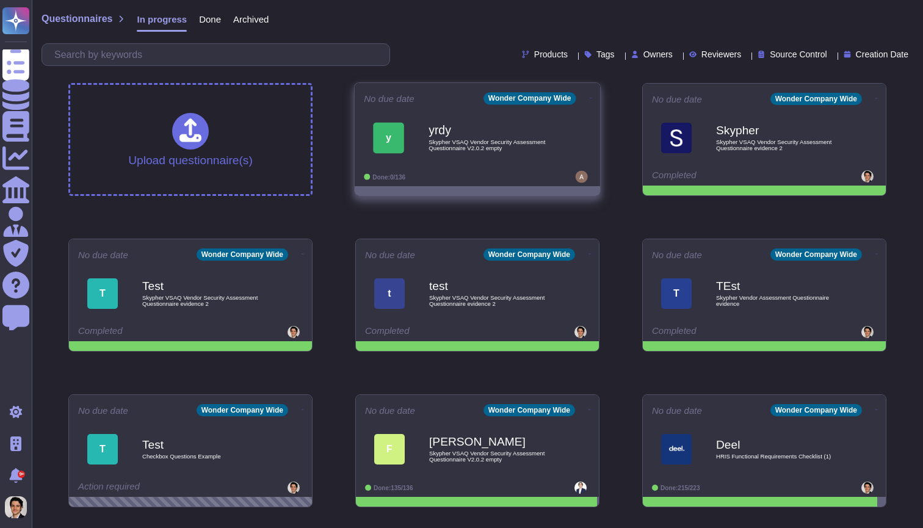
click at [592, 96] on div "No due date Wonder Company Wide y yrdy Skypher VSAQ Vendor Security Assessment …" at bounding box center [477, 134] width 245 height 103
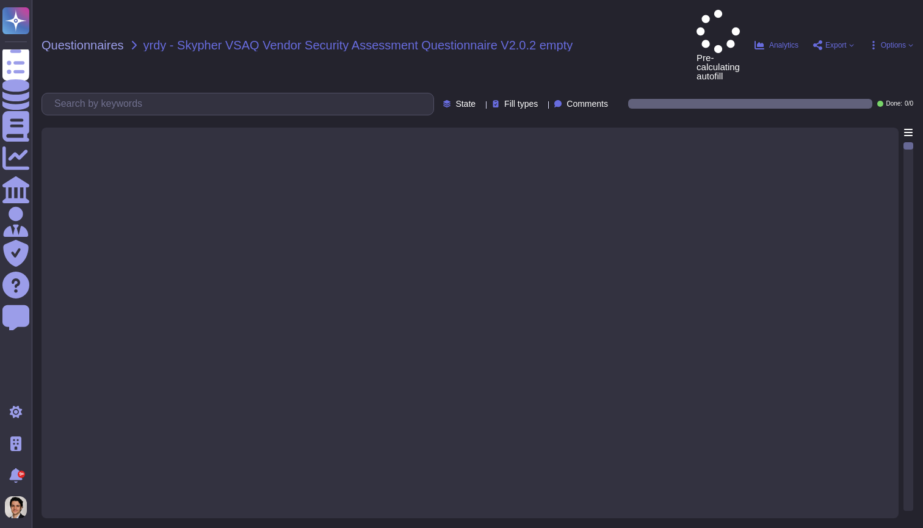
click at [592, 128] on div at bounding box center [470, 319] width 842 height 383
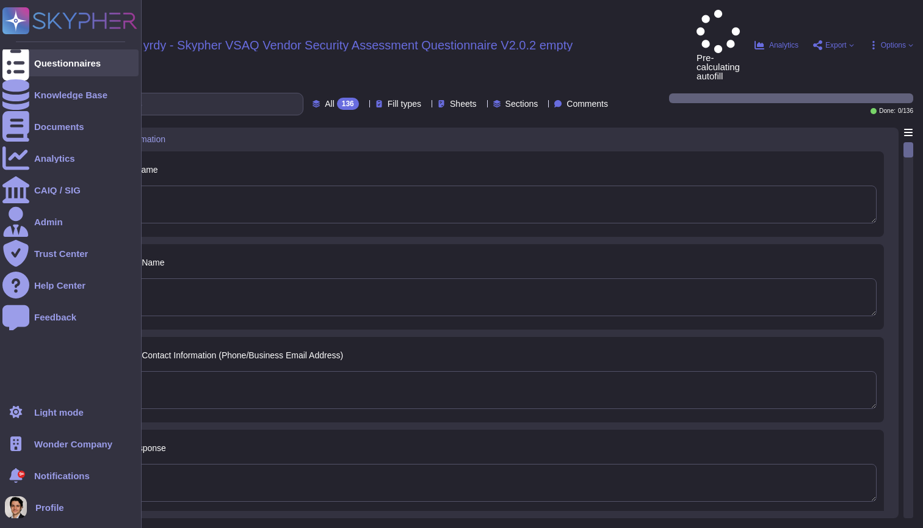
click at [10, 62] on icon at bounding box center [15, 63] width 27 height 36
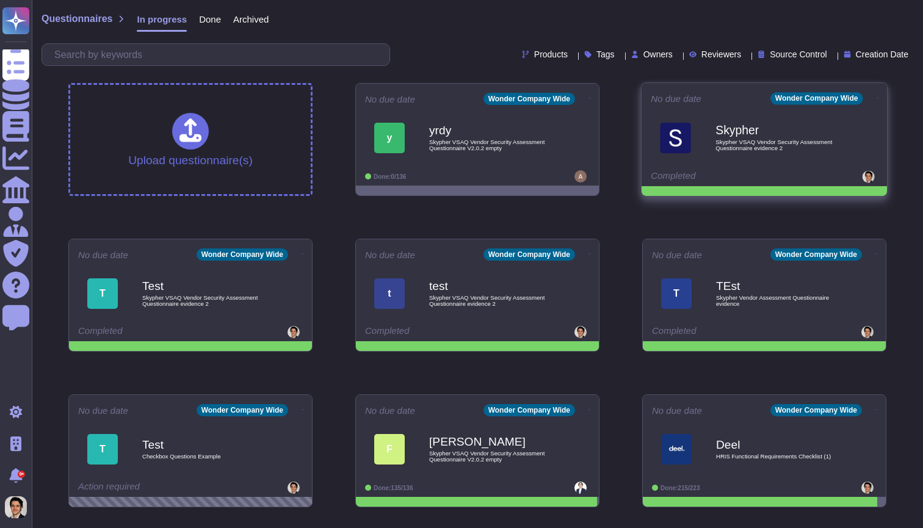
click at [877, 96] on icon at bounding box center [878, 97] width 2 height 3
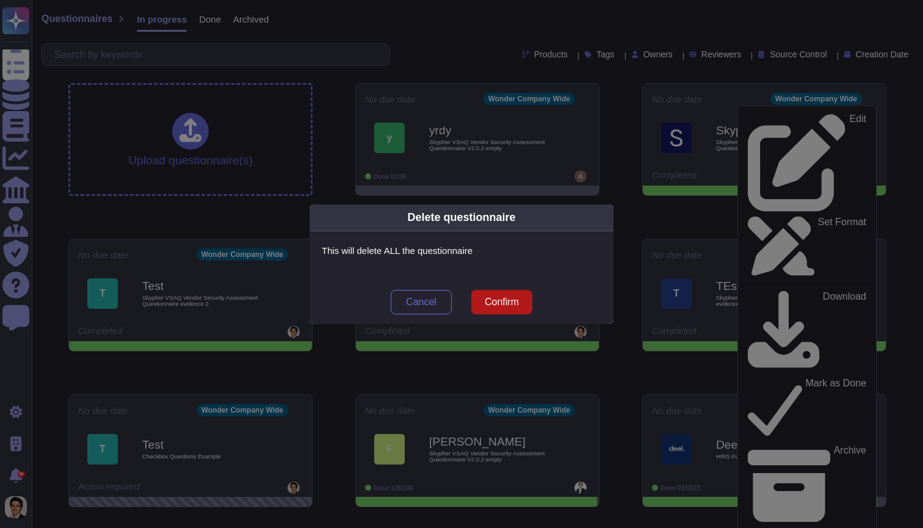
click at [496, 300] on span "Confirm" at bounding box center [502, 302] width 34 height 10
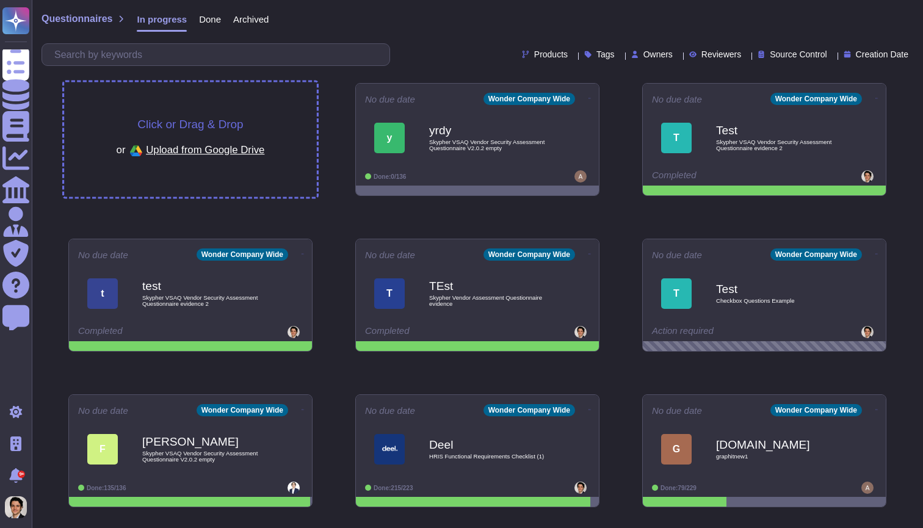
click at [259, 128] on div "Click or Drag & Drop or Upload from Google Drive" at bounding box center [191, 139] width 148 height 42
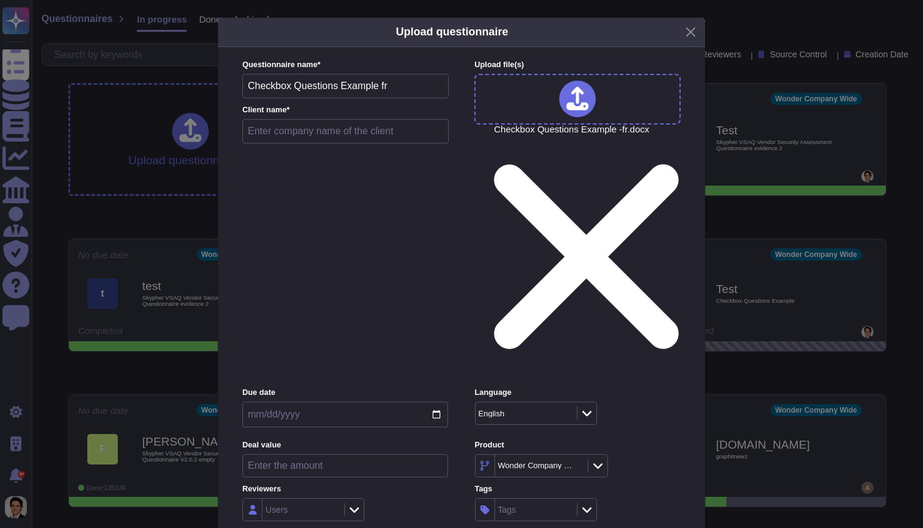
click at [486, 402] on div "English" at bounding box center [525, 413] width 98 height 22
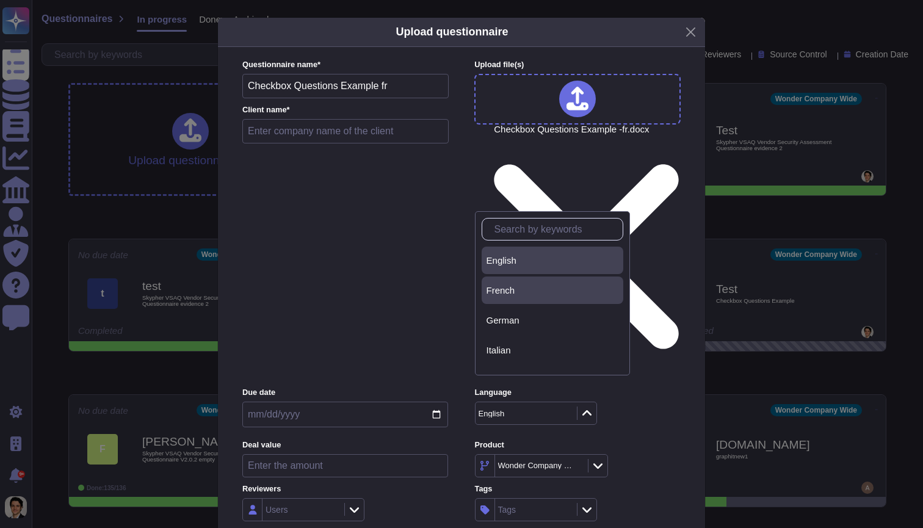
click at [510, 287] on span "French" at bounding box center [501, 290] width 29 height 11
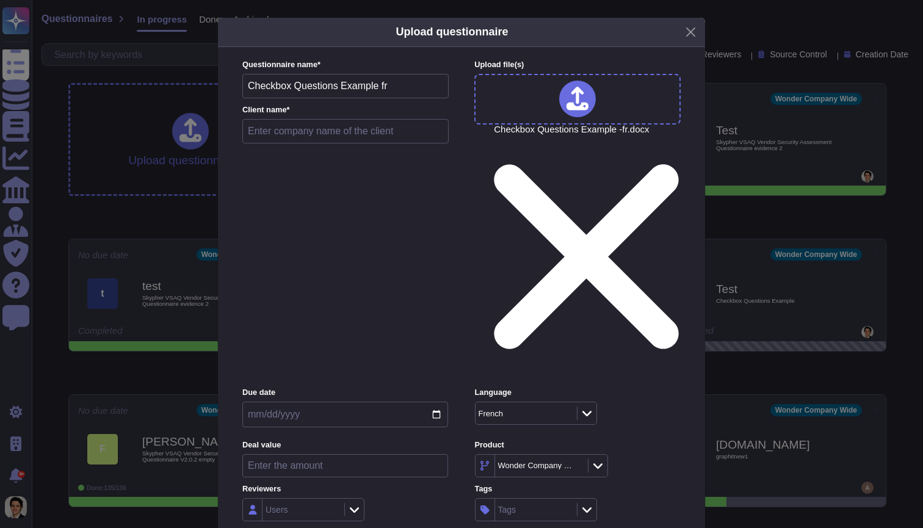
click at [339, 143] on input "text" at bounding box center [345, 131] width 206 height 24
type input "fr test"
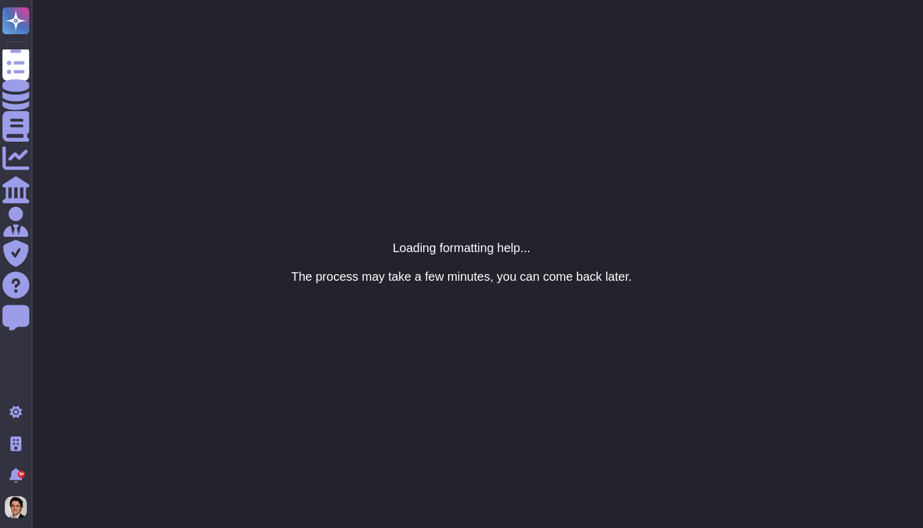
click at [452, 278] on h5 "The process may take a few minutes, you can come back later." at bounding box center [461, 276] width 341 height 15
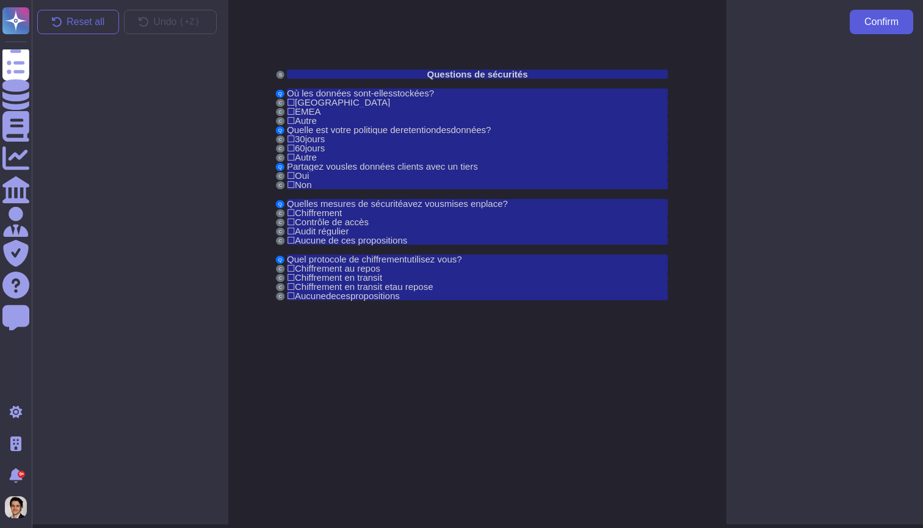
click at [868, 27] on span "Confirm" at bounding box center [881, 22] width 34 height 10
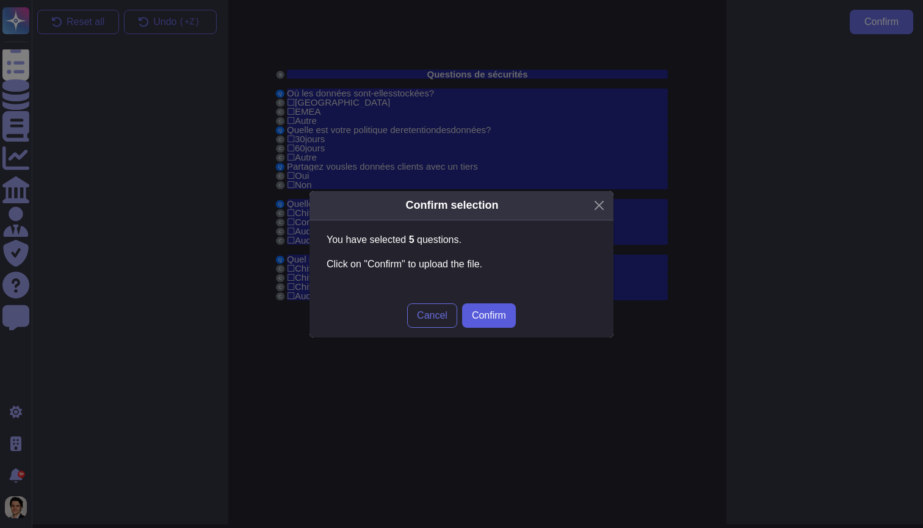
click at [490, 315] on span "Confirm" at bounding box center [489, 316] width 34 height 10
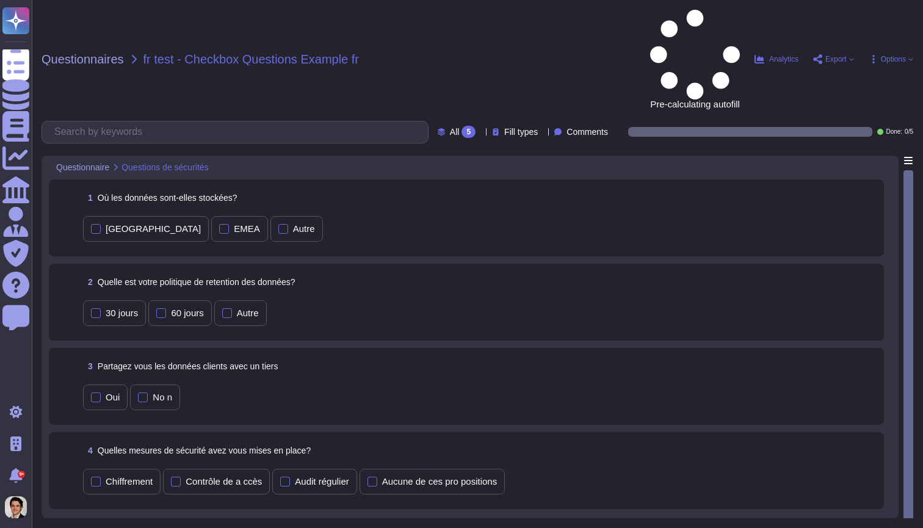
click at [725, 187] on div "1 Où les données sont-elles stockées? États Unis EMEA Autre" at bounding box center [466, 218] width 820 height 62
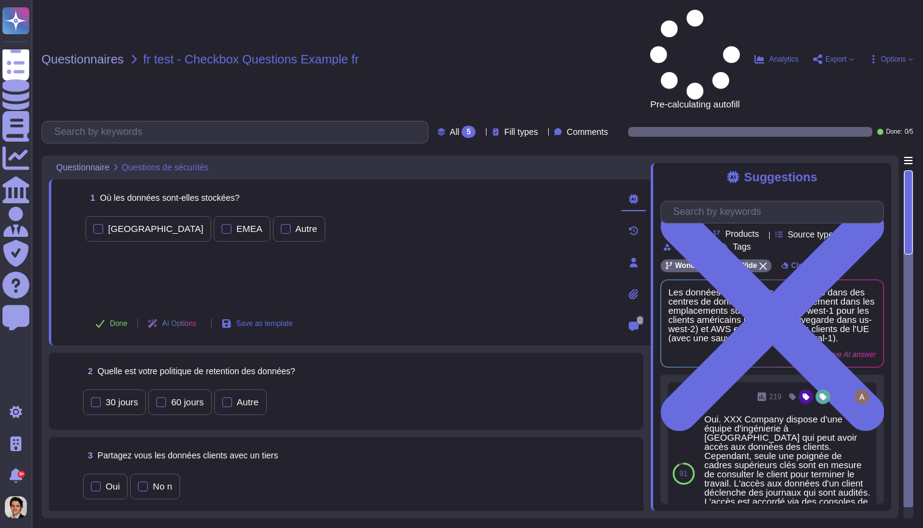
scroll to position [1, 0]
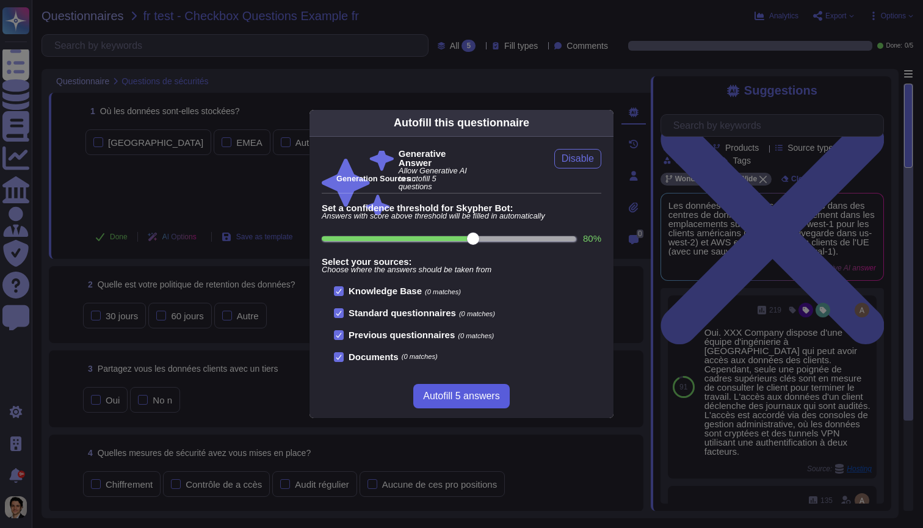
click at [476, 394] on span "Autofill 5 answers" at bounding box center [461, 396] width 76 height 10
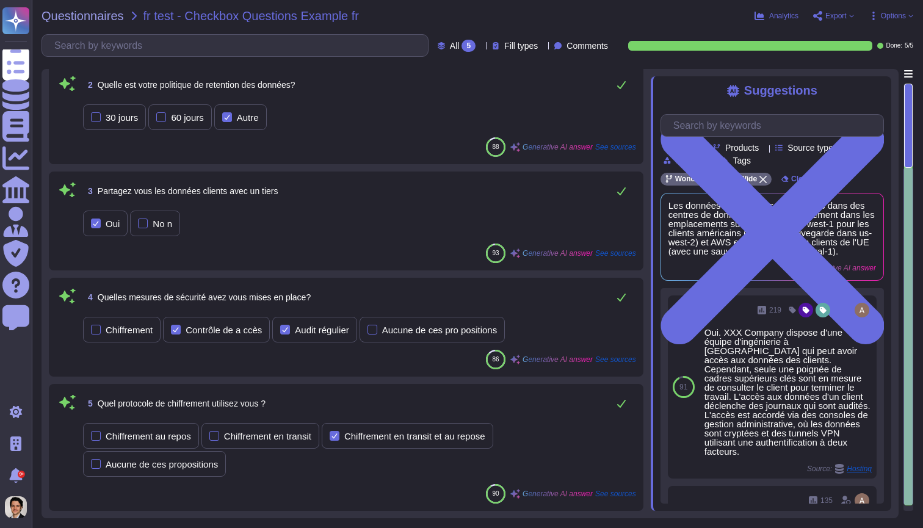
scroll to position [201, 0]
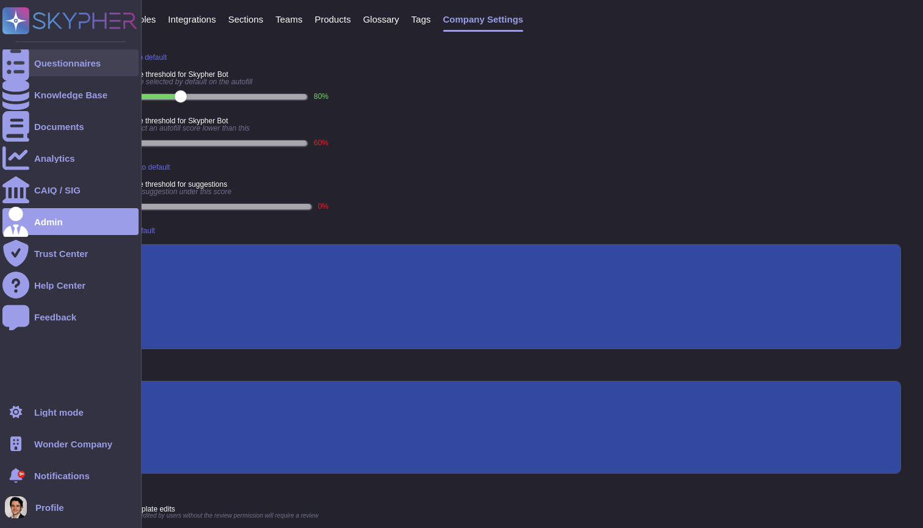
click at [27, 68] on div at bounding box center [15, 62] width 27 height 27
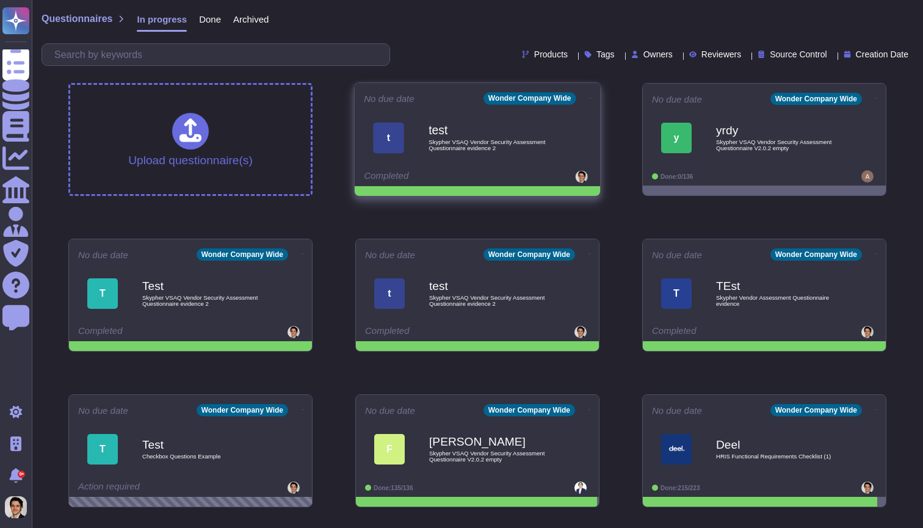
click at [590, 98] on icon at bounding box center [591, 98] width 2 height 1
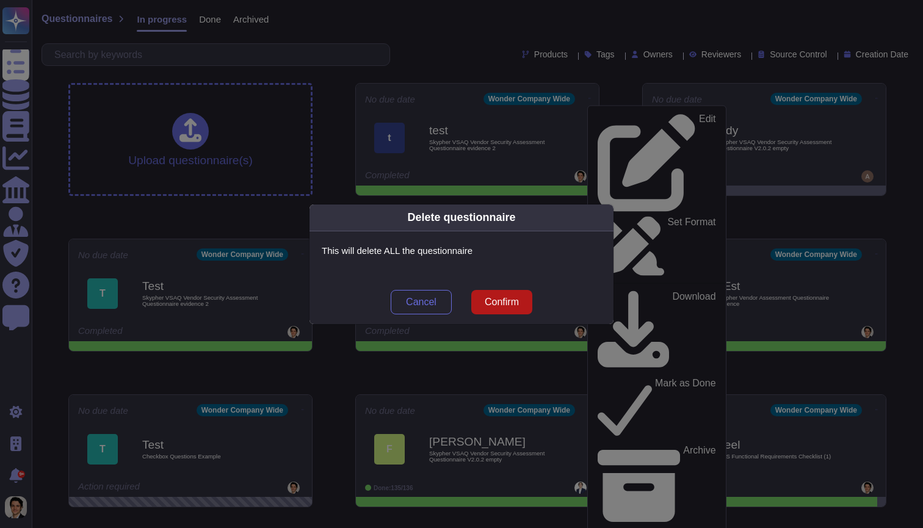
click at [502, 304] on span "Confirm" at bounding box center [502, 302] width 34 height 10
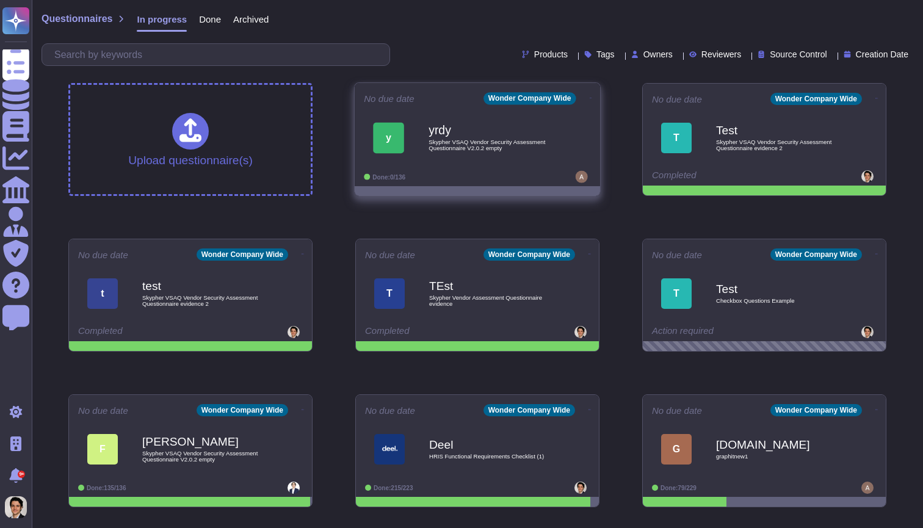
click at [472, 153] on div "yrdy Skypher VSAQ Vendor Security Assessment Questionnaire V2.0.2 empty" at bounding box center [490, 137] width 123 height 49
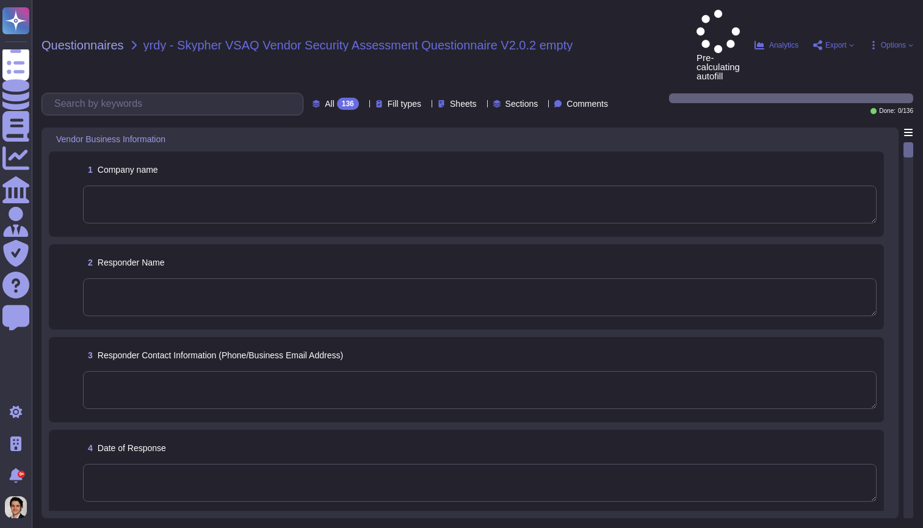
click at [414, 186] on textarea at bounding box center [480, 205] width 794 height 38
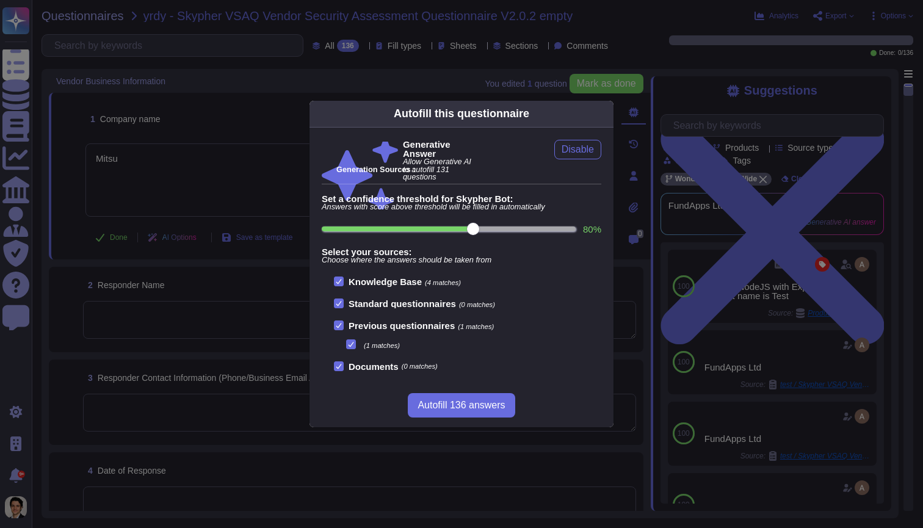
click at [196, 158] on div "Autofill this questionnaire Generative Answer Allow Generative AI to autofill 1…" at bounding box center [461, 264] width 923 height 528
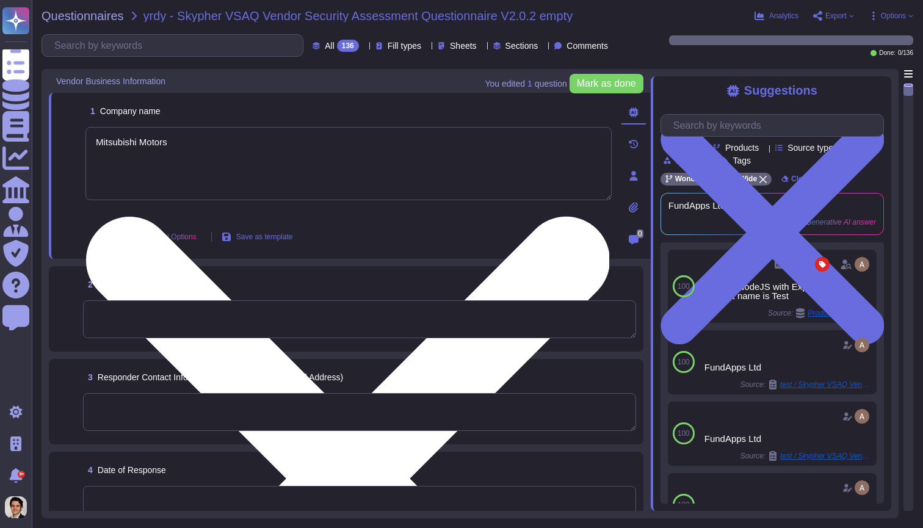
click at [230, 145] on textarea "Mitsubishi Motors" at bounding box center [348, 163] width 526 height 73
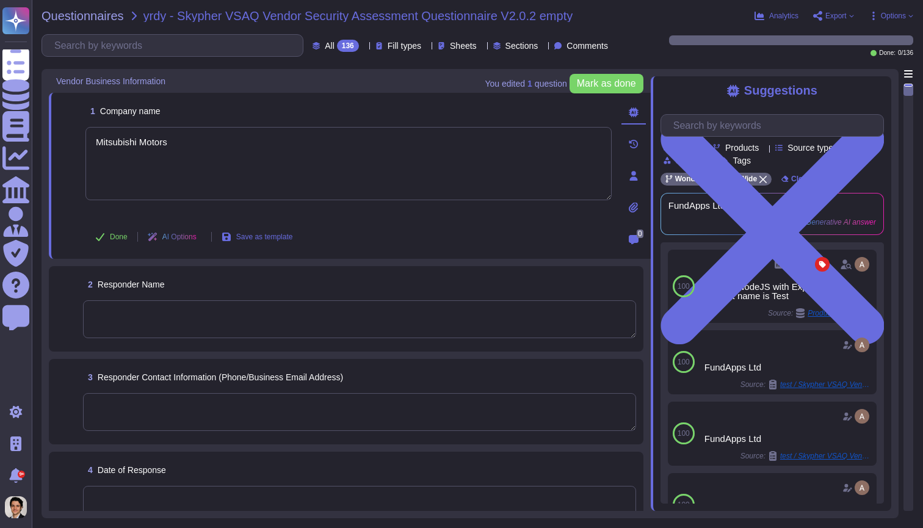
click at [199, 313] on textarea at bounding box center [359, 319] width 553 height 38
type textarea "Mitsubishi Motors"
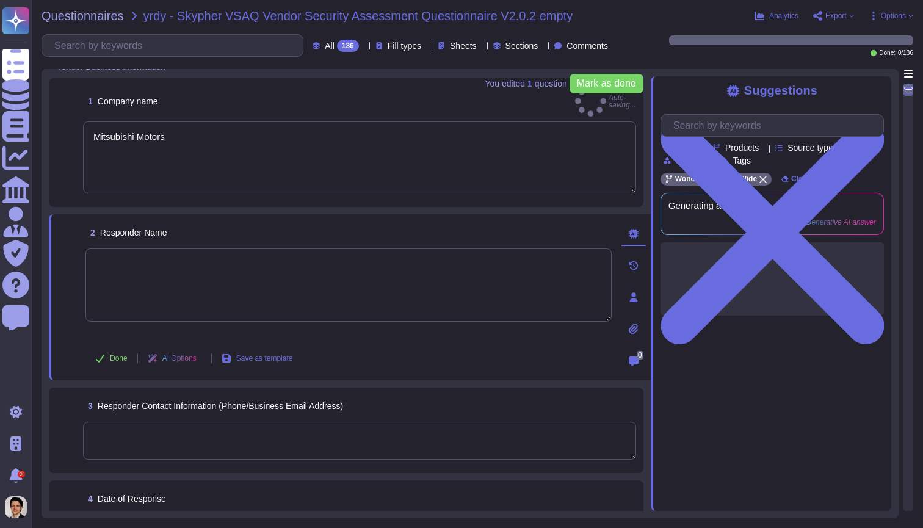
scroll to position [18, 0]
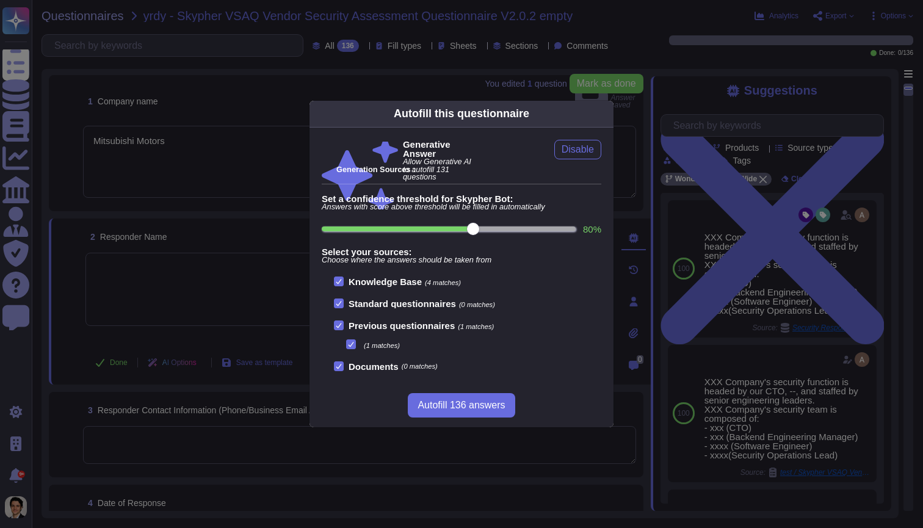
click at [195, 261] on div "Autofill this questionnaire Generative Answer Allow Generative AI to autofill 1…" at bounding box center [461, 264] width 923 height 528
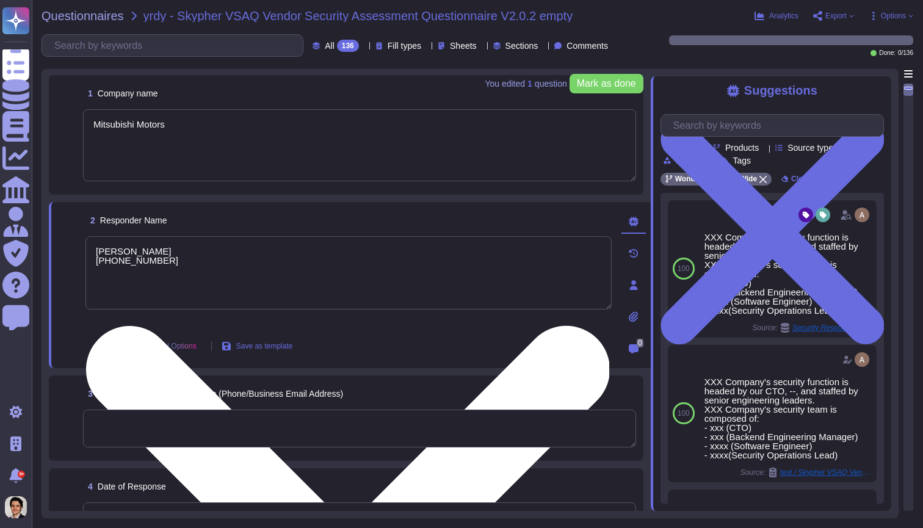
click at [134, 257] on textarea "Louis Mutricy +33 7 62 10 90 99" at bounding box center [348, 272] width 526 height 73
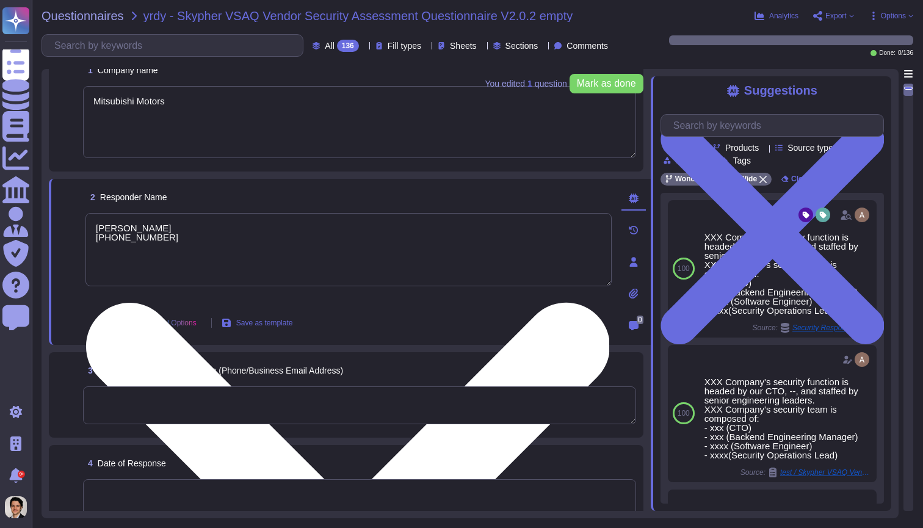
scroll to position [35, 0]
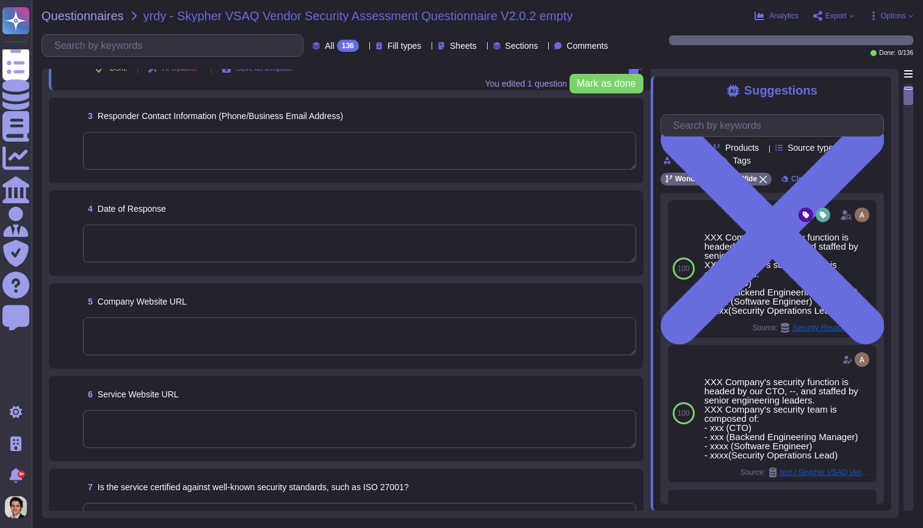
type textarea "Louis Mutricy +33 7 61 10 90 99"
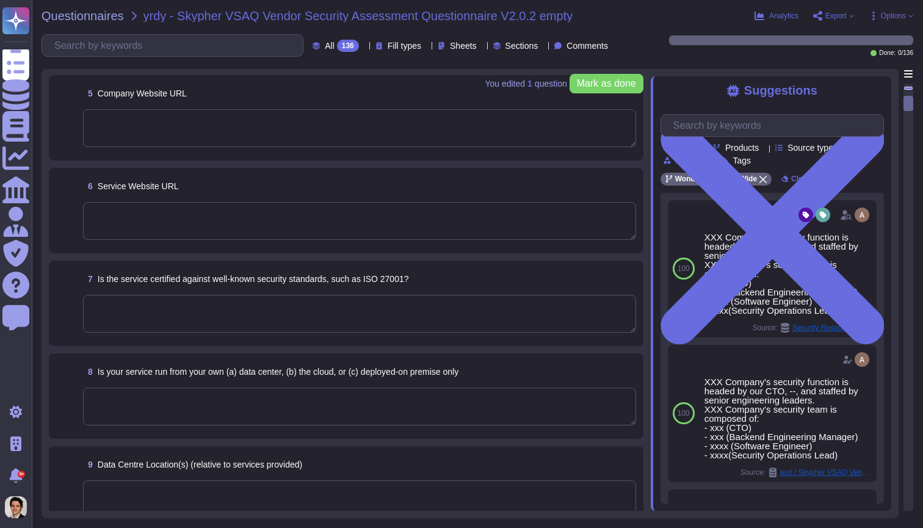
scroll to position [498, 0]
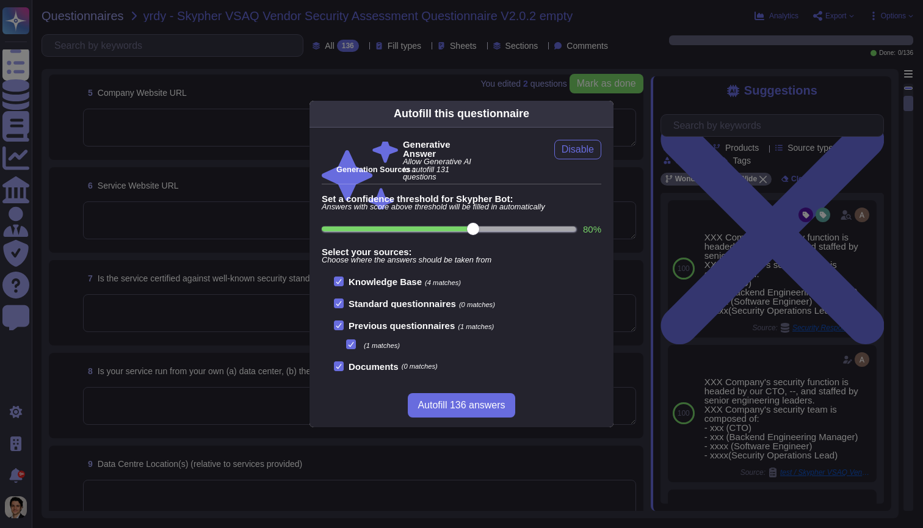
click at [171, 319] on div "Autofill this questionnaire Generative Answer Allow Generative AI to autofill 1…" at bounding box center [461, 264] width 923 height 528
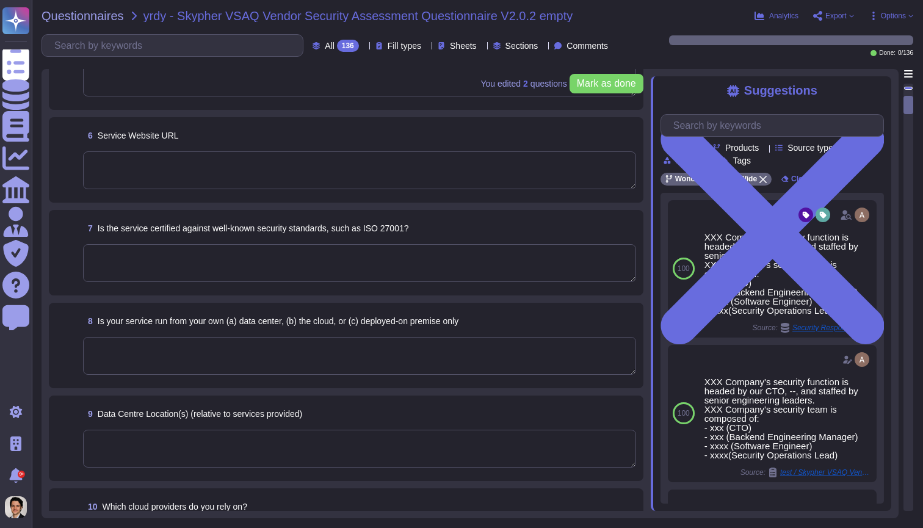
scroll to position [551, 0]
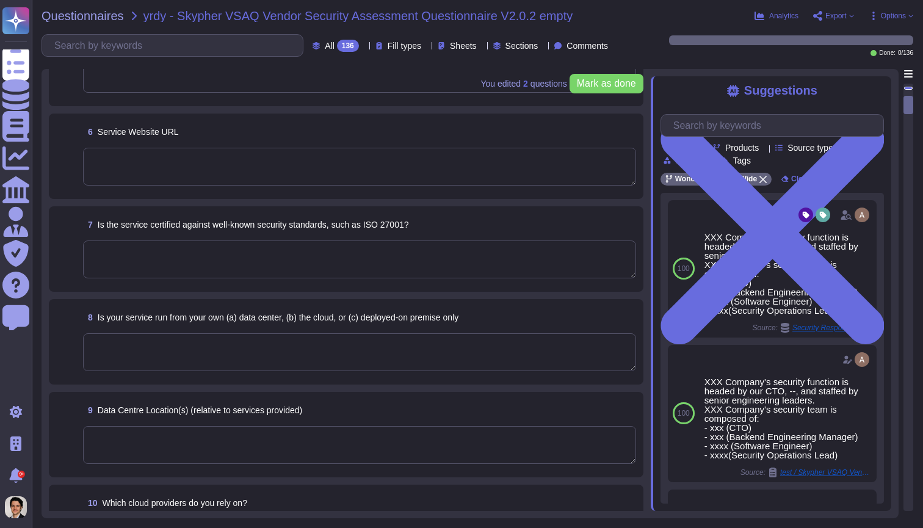
click at [196, 353] on textarea at bounding box center [359, 352] width 553 height 38
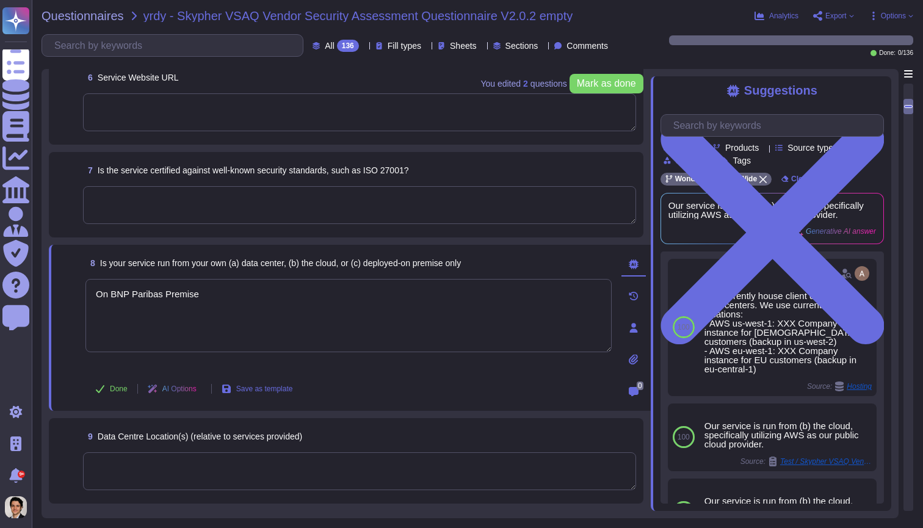
type textarea "On BNP Paribas Premise"
click at [452, 408] on div "8 Is your service run from your own (a) data center, (b) the cloud, or (c) depl…" at bounding box center [350, 328] width 602 height 166
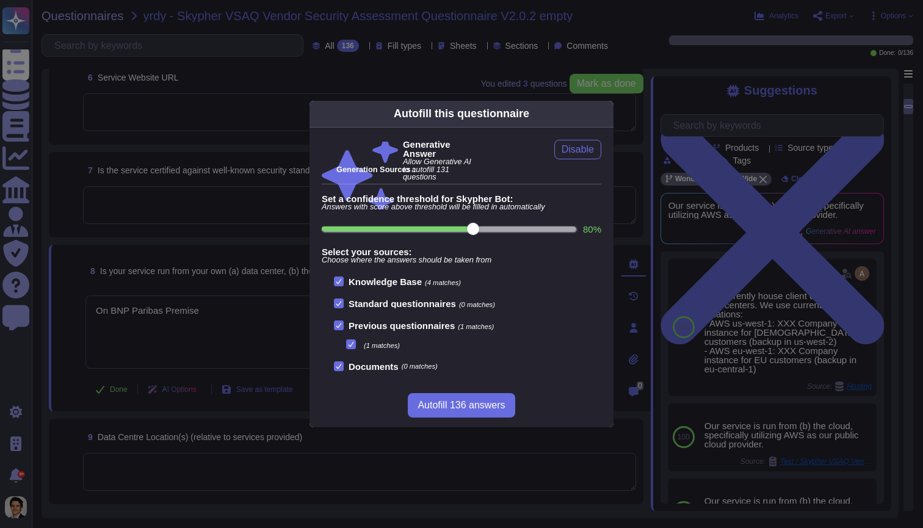
click at [176, 477] on div "Autofill this questionnaire Generative Answer Allow Generative AI to autofill 1…" at bounding box center [461, 264] width 923 height 528
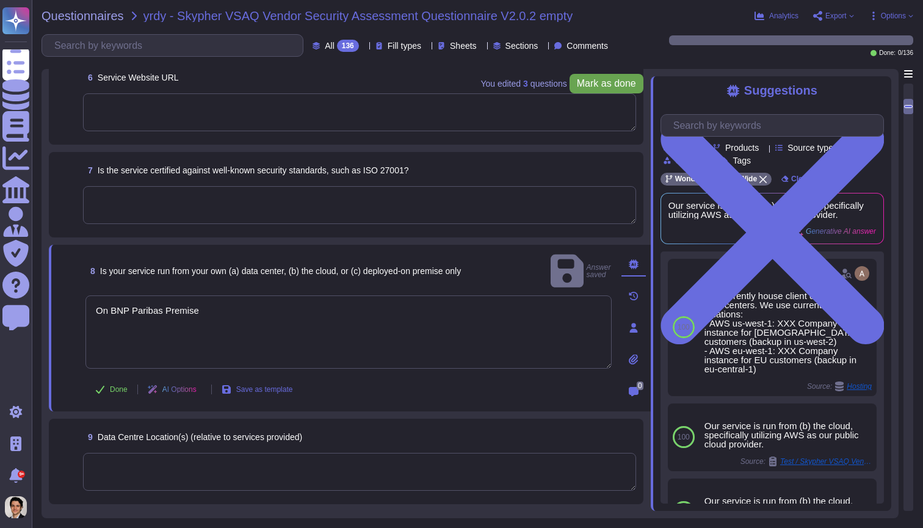
click at [606, 81] on span "Mark as done" at bounding box center [606, 84] width 59 height 10
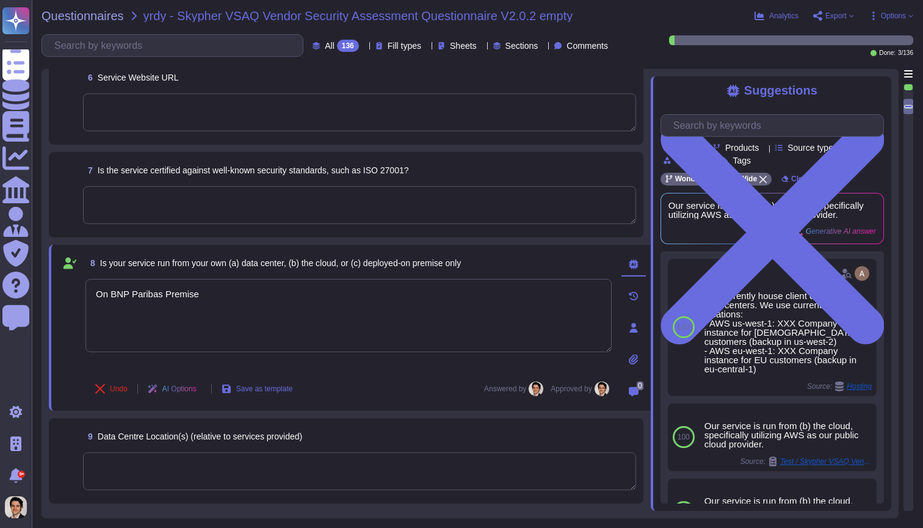
click at [374, 477] on textarea at bounding box center [359, 471] width 553 height 38
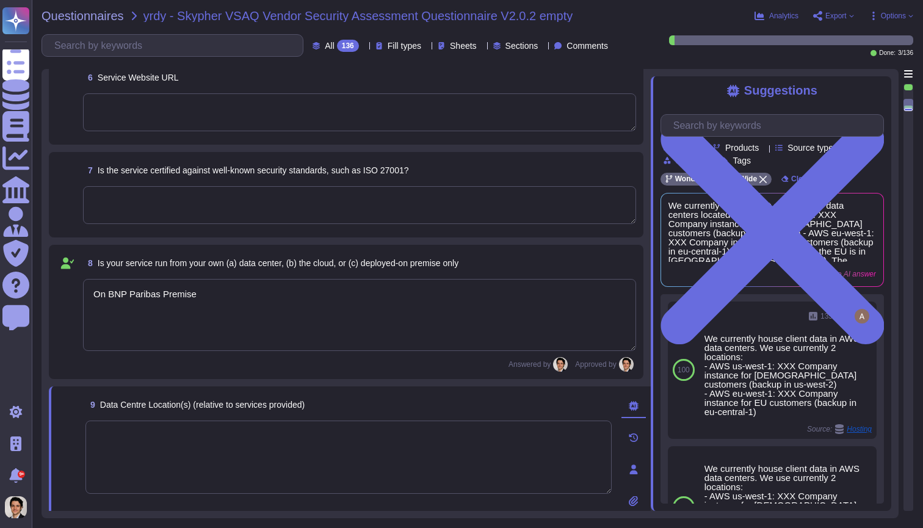
click at [887, 20] on span "Options" at bounding box center [891, 16] width 45 height 10
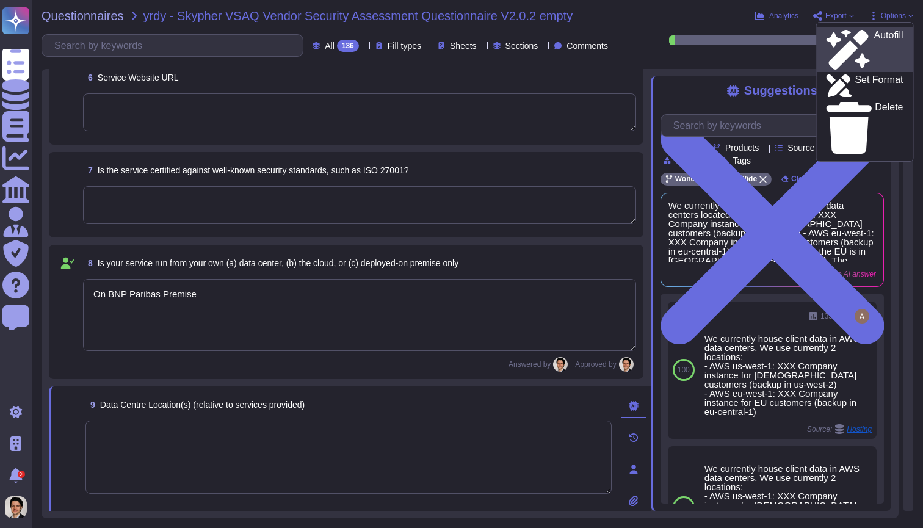
click at [874, 37] on p "Autofill" at bounding box center [888, 50] width 29 height 39
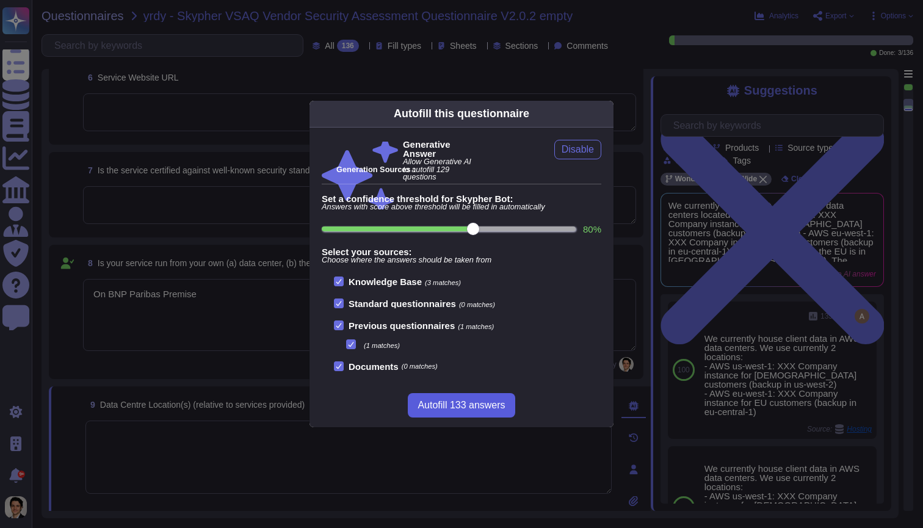
click at [480, 405] on span "Autofill 133 answers" at bounding box center [461, 405] width 87 height 10
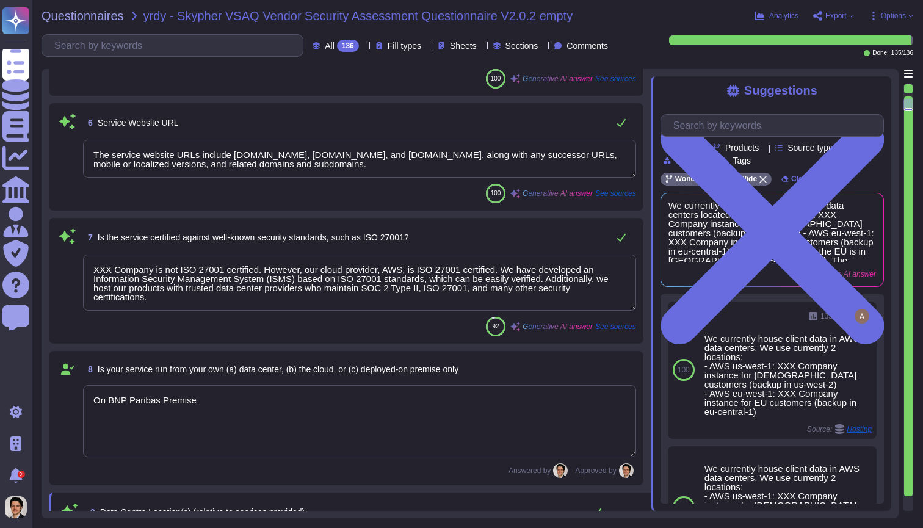
type textarea "Our CTO, xxx ,is leading XXX Company's efforts towards information security."
type textarea "The company website URLs include www.skypher.co, app.skypher.co, and www.skyphe…"
type textarea "The service website URLs include www.skypher.co, app.skypher.co, and www.skyphe…"
type textarea "XXX Company is not ISO 27001 certified. However, our cloud provider, AWS, is IS…"
type textarea "We currently house client data in AWS data centers located in: - AWS us-west-1:…"
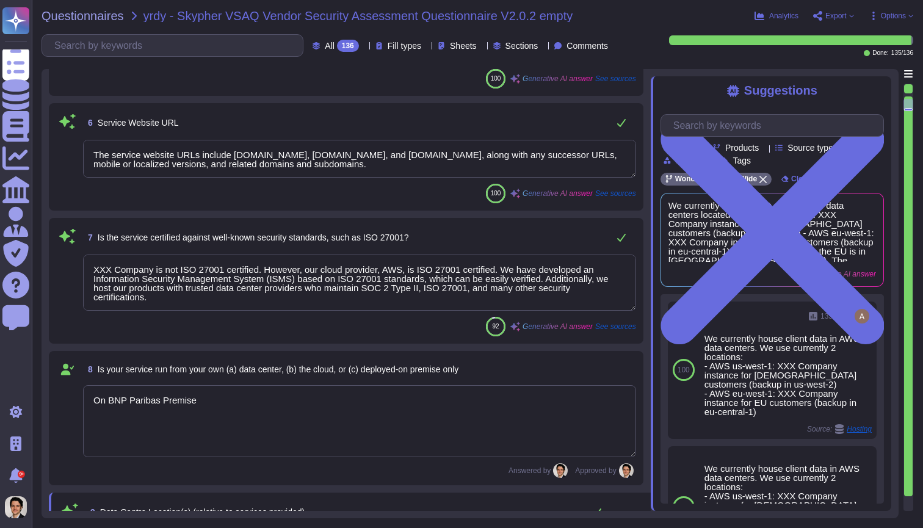
type textarea "We rely on AWS as our primary public cloud provider and also work with differen…"
type textarea "Yes, we have reviewed our cloud computing environment as part of our annual pen…"
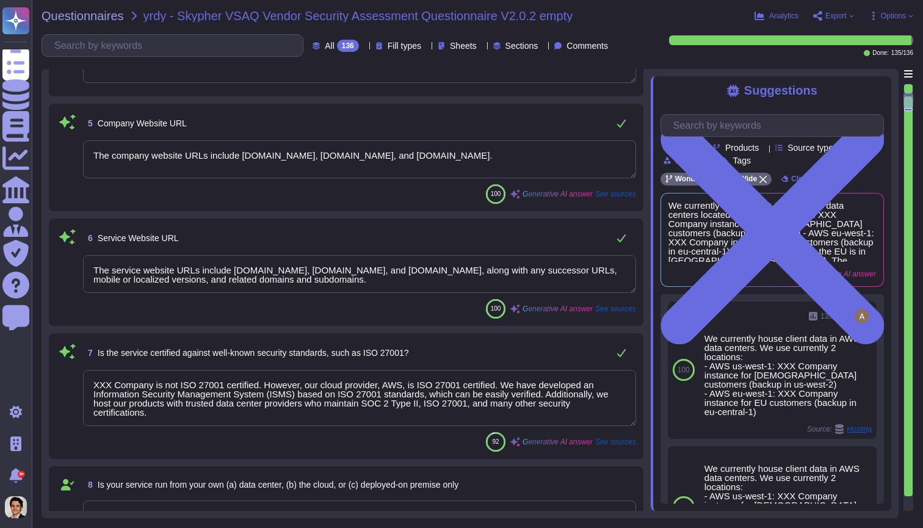
type textarea "Louis Mutricy +33 7 61 10 90 99"
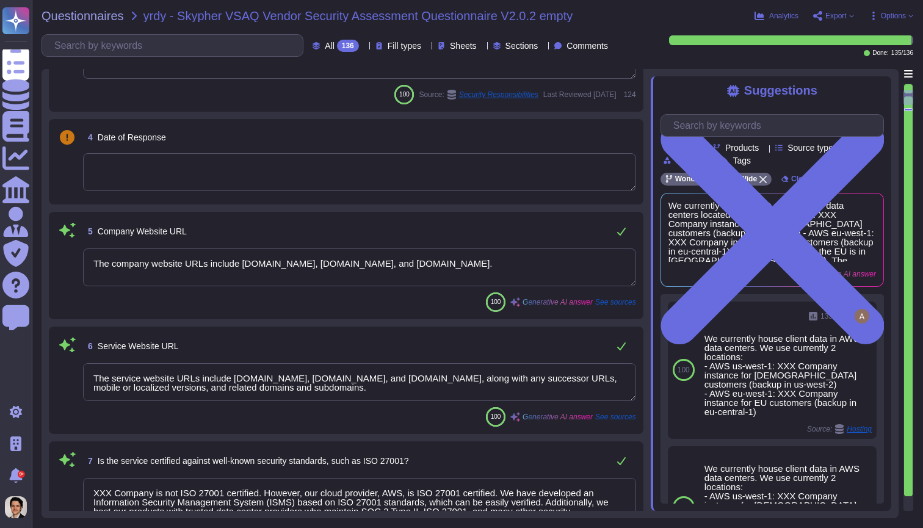
type textarea "Mitsubishi Motors"
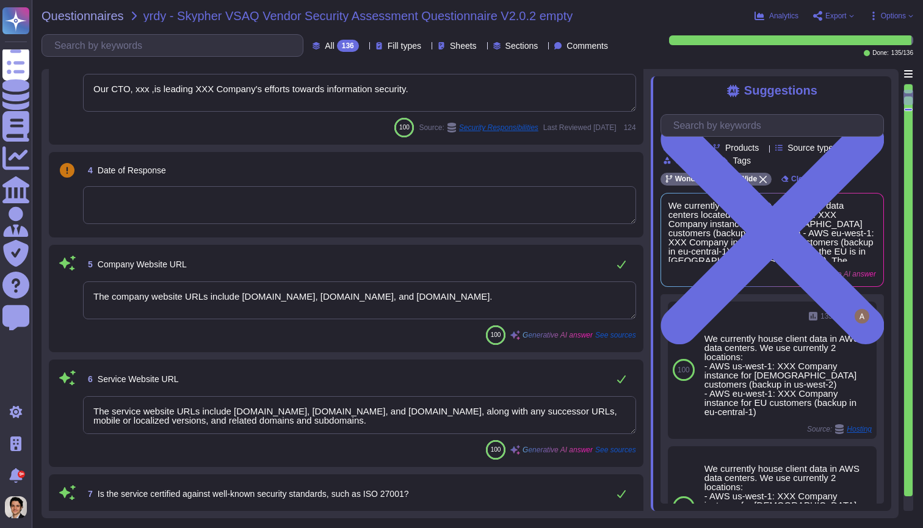
click at [405, 226] on div "4 Date of Response" at bounding box center [346, 194] width 580 height 71
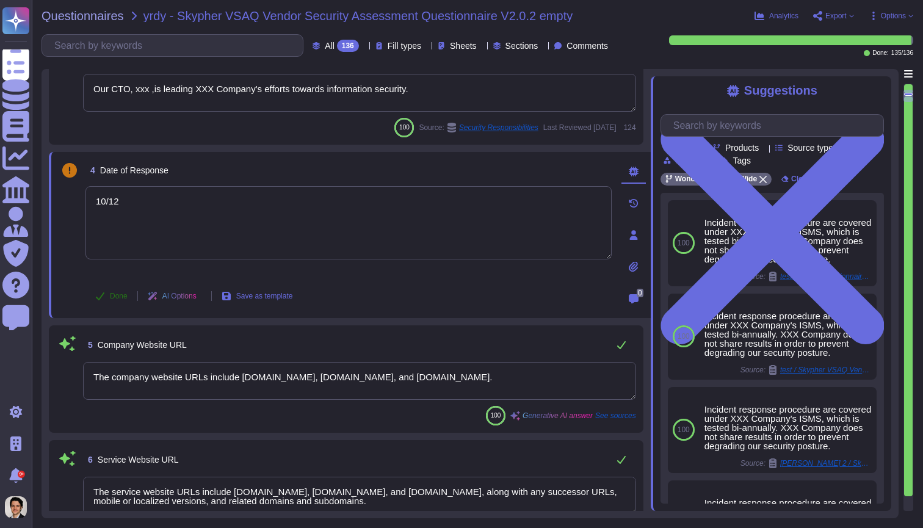
click at [96, 297] on icon at bounding box center [100, 296] width 10 height 10
type textarea "10/12"
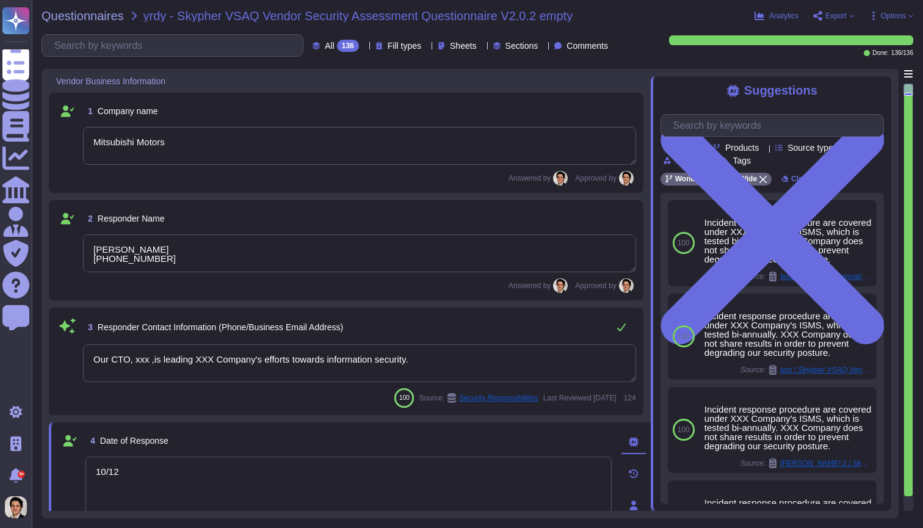
scroll to position [0, 0]
